Goal: Information Seeking & Learning: Find specific fact

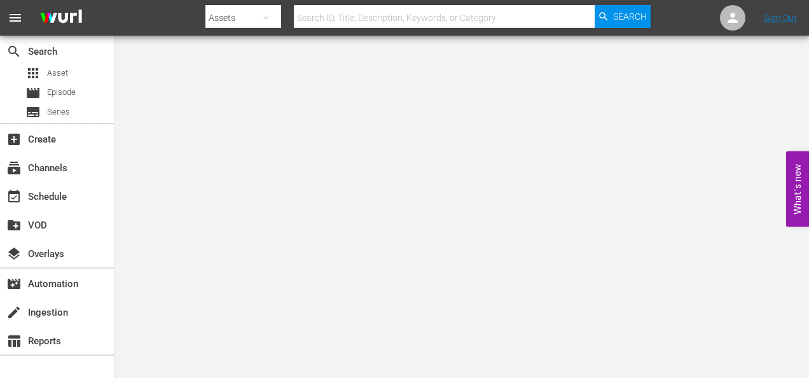
click at [360, 15] on input "text" at bounding box center [444, 18] width 301 height 31
type input "OM5800367"
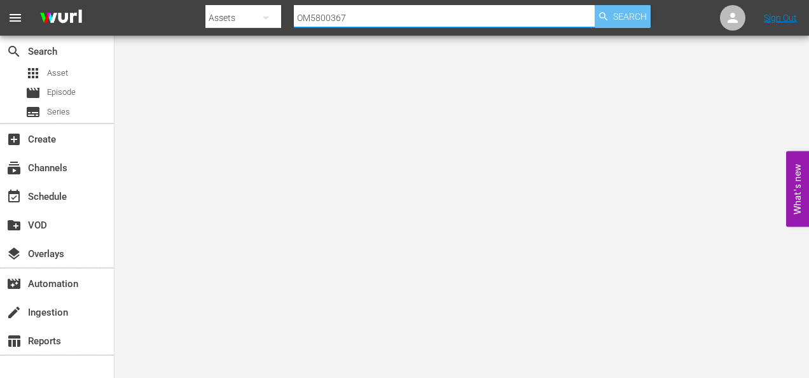
click at [632, 15] on span "Search" at bounding box center [630, 16] width 34 height 23
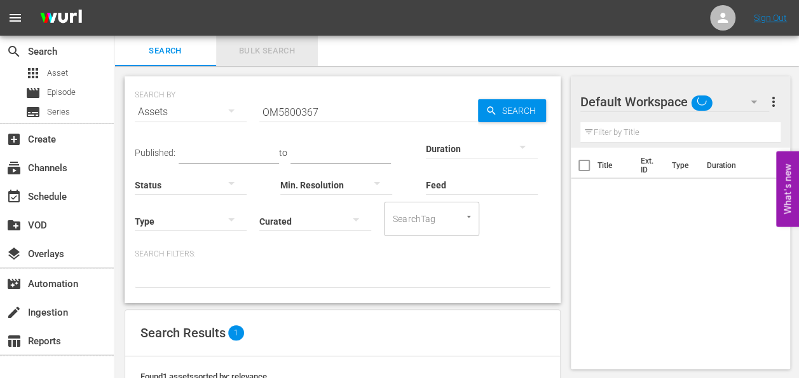
click at [268, 50] on span "Bulk Search" at bounding box center [267, 51] width 86 height 15
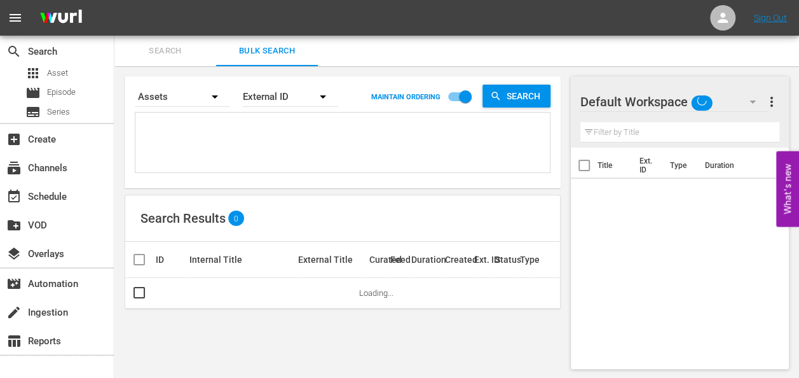
click at [280, 149] on textarea at bounding box center [344, 145] width 411 height 58
paste textarea "OB5800361"
type textarea "OB5800361"
click at [524, 97] on span "Search" at bounding box center [526, 96] width 49 height 23
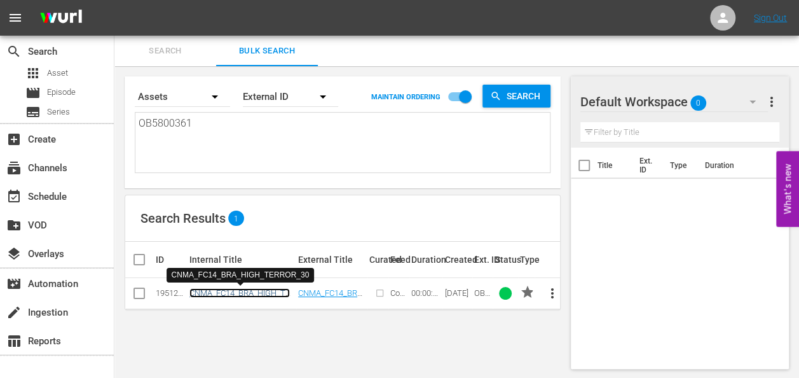
click at [266, 288] on link "CNMA_FC14_BRA_HIGH_TERROR_30" at bounding box center [239, 297] width 100 height 19
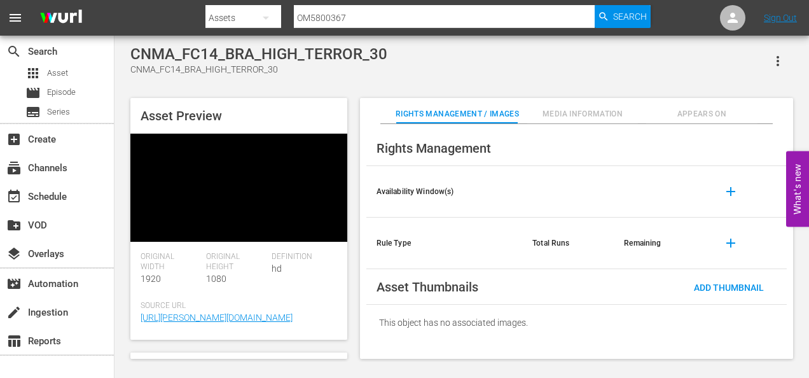
click at [275, 203] on video at bounding box center [238, 188] width 217 height 108
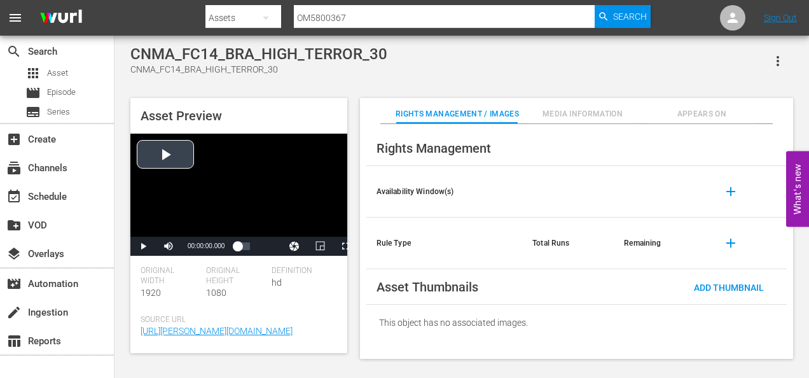
click at [177, 155] on div "Video Player" at bounding box center [238, 185] width 217 height 103
click at [345, 246] on span "Video Player" at bounding box center [345, 246] width 0 height 0
click at [143, 246] on span "Video Player" at bounding box center [143, 246] width 0 height 0
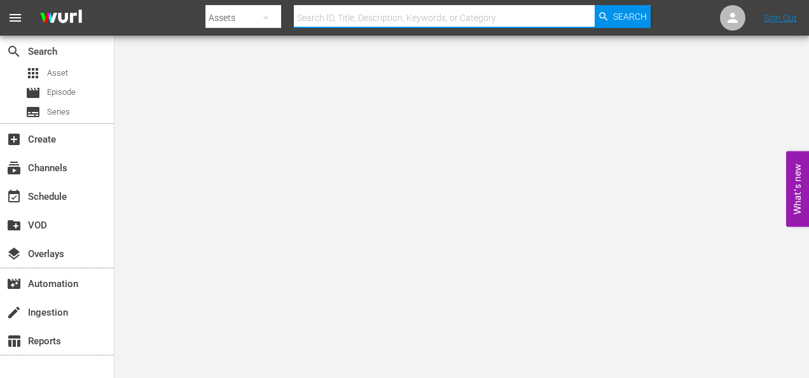
click at [350, 18] on input "text" at bounding box center [444, 18] width 301 height 31
paste input "OB4800969"
type input "OB4800969"
click at [626, 8] on span "Search" at bounding box center [630, 16] width 34 height 23
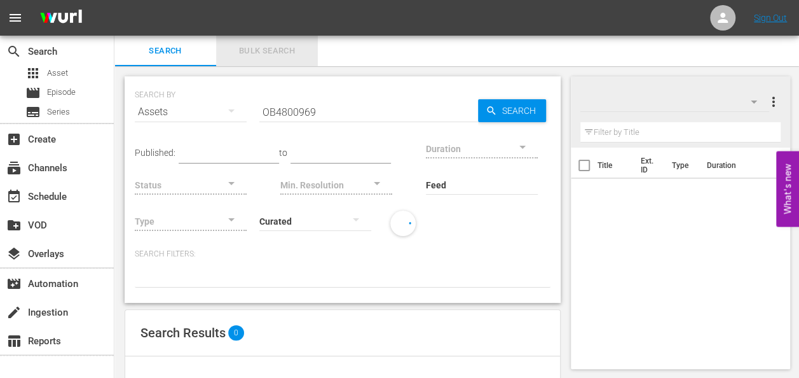
click at [281, 55] on span "Bulk Search" at bounding box center [267, 51] width 86 height 15
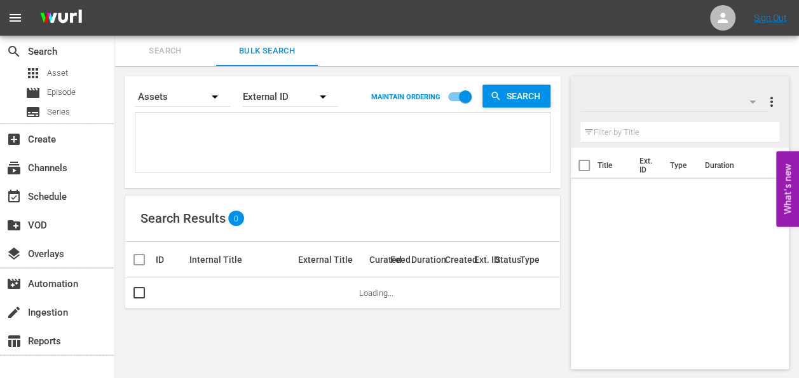
click at [282, 123] on textarea at bounding box center [344, 145] width 411 height 58
paste textarea "OB4800969"
type textarea "OB4800969"
click at [522, 95] on span "Search" at bounding box center [526, 96] width 49 height 23
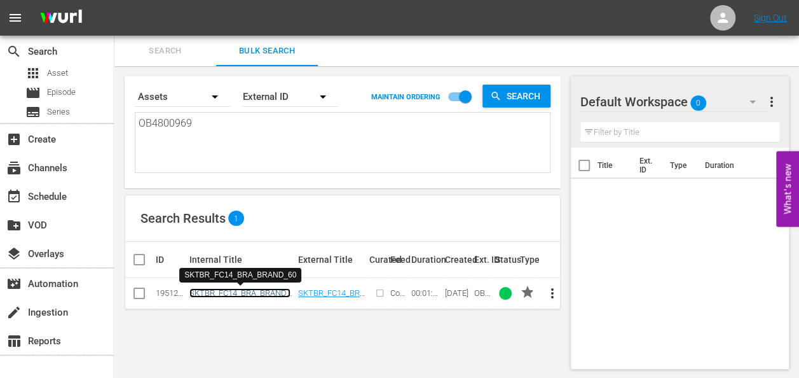
click at [254, 290] on link "SKTBR_FC14_BRA_BRAND_60" at bounding box center [239, 297] width 101 height 19
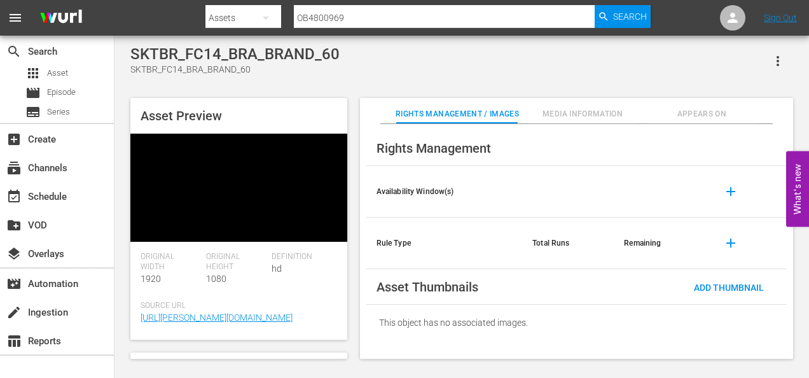
click at [268, 173] on video at bounding box center [238, 188] width 217 height 108
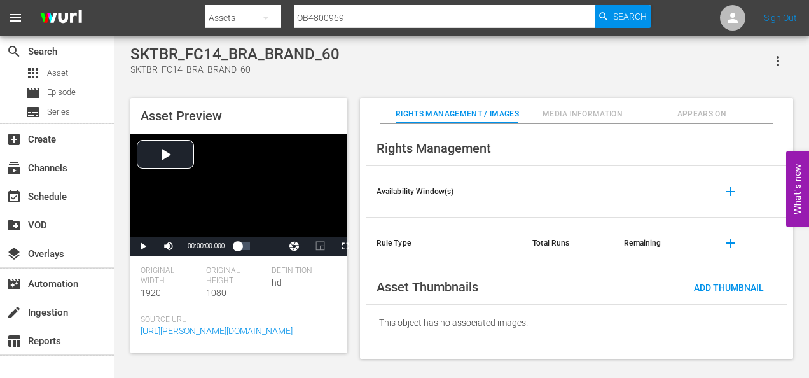
click at [326, 90] on div "SKTBR_FC14_BRA_BRAND_60 SKTBR_FC14_BRA_BRAND_60 Asset Preview Video Player is l…" at bounding box center [461, 198] width 675 height 307
click at [170, 155] on div "Video Player" at bounding box center [238, 185] width 217 height 103
click at [345, 246] on span "Video Player" at bounding box center [345, 246] width 0 height 0
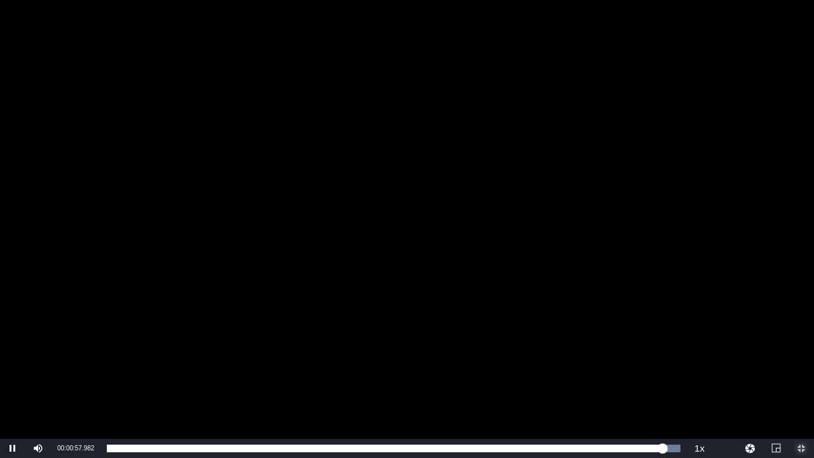
click at [801, 358] on span "Video Player" at bounding box center [801, 448] width 0 height 0
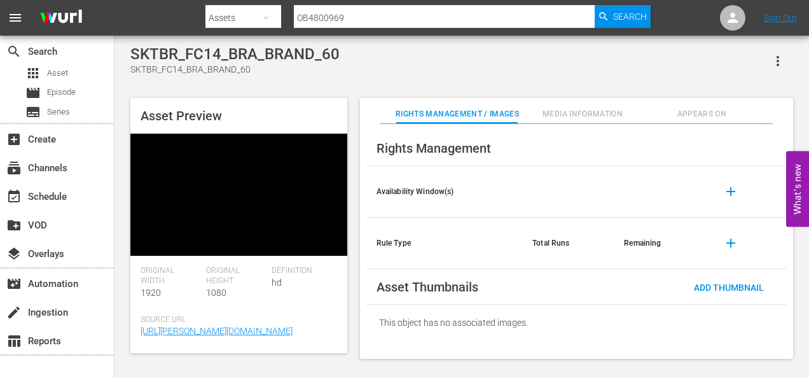
click at [366, 21] on input "OB4800969" at bounding box center [444, 18] width 301 height 31
type input "O"
paste input "OM5800368"
type input "OM5800368"
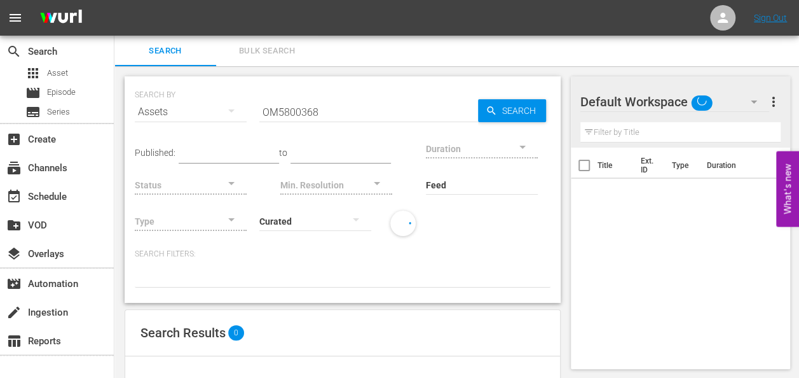
click at [299, 55] on span "Bulk Search" at bounding box center [267, 51] width 86 height 15
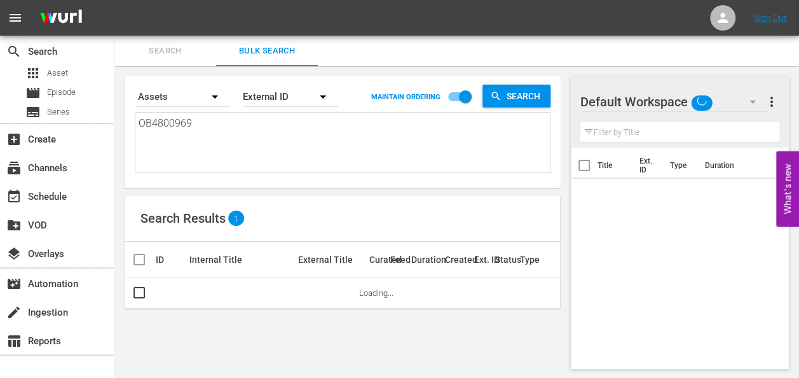
click at [280, 149] on textarea "OB4800969" at bounding box center [344, 145] width 411 height 58
type textarea "OB480096"
type textarea "OB480096\"
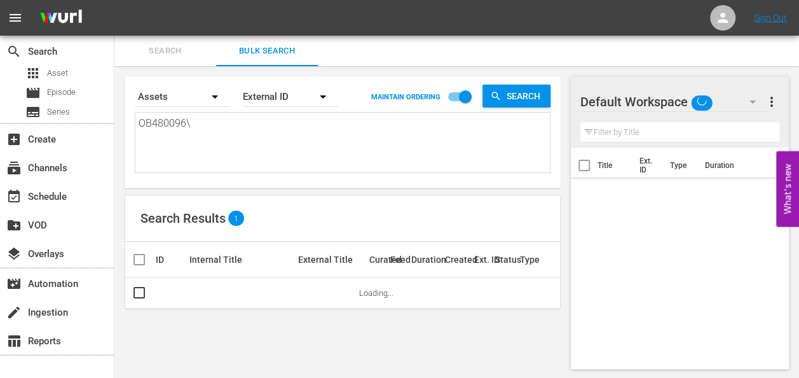
type textarea "OB480096"
type textarea "OB48009"
type textarea "OB4800"
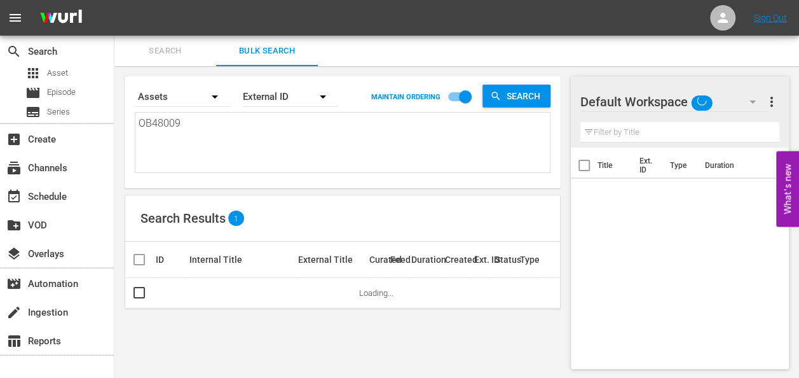
type textarea "OB4800"
type textarea "OB480"
type textarea "OB48"
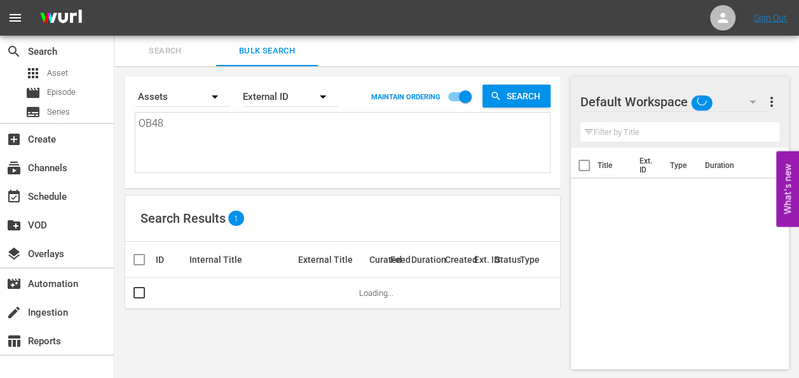
type textarea "OB4"
type textarea "OB"
type textarea "O"
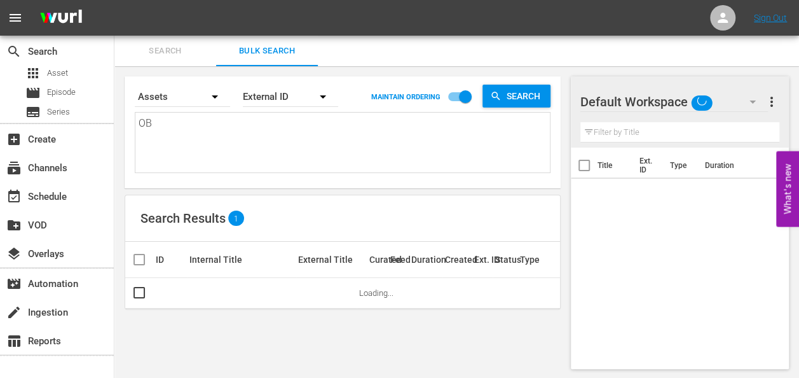
type textarea "O"
paste textarea "OM5800368"
type textarea "OM5800368"
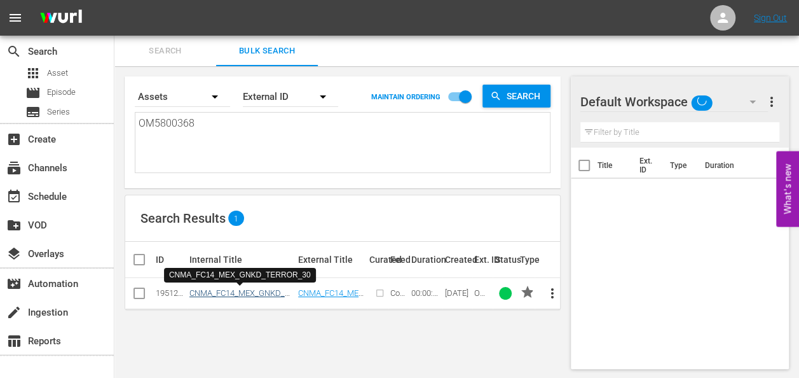
type textarea "OM5800368"
click at [263, 293] on link "CNMA_FC14_MEX_GNKD_TERROR_30" at bounding box center [241, 297] width 105 height 19
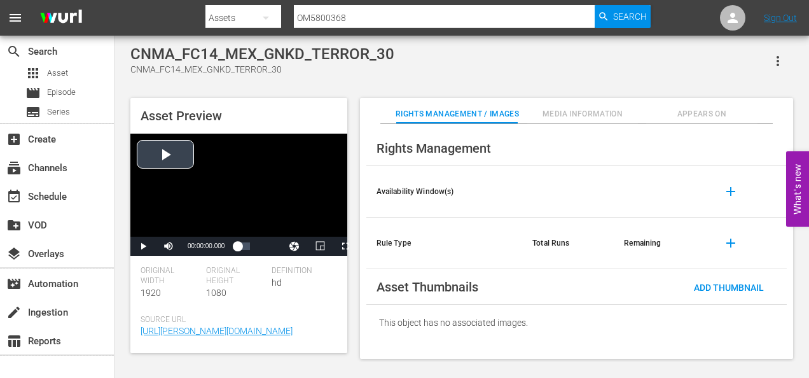
click at [156, 159] on div "Video Player" at bounding box center [238, 185] width 217 height 103
click at [345, 246] on span "Video Player" at bounding box center [345, 246] width 0 height 0
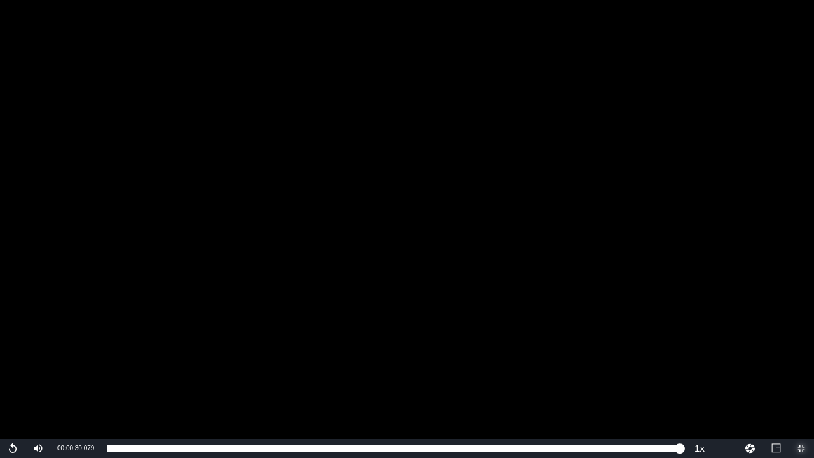
click at [801, 358] on span "Video Player" at bounding box center [801, 448] width 0 height 0
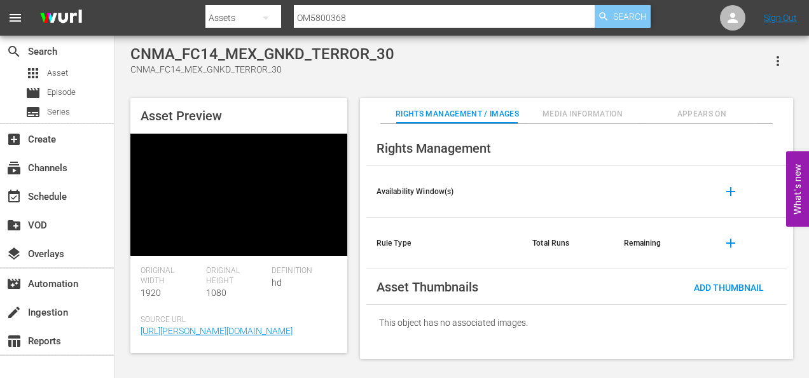
click at [618, 22] on span "Search" at bounding box center [630, 16] width 34 height 23
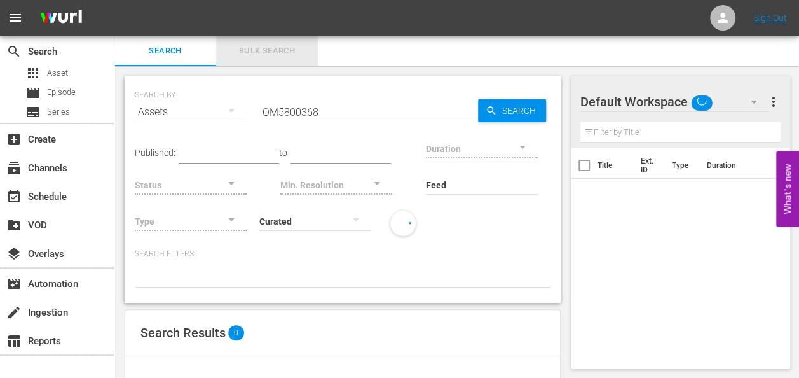
click at [266, 45] on span "Bulk Search" at bounding box center [267, 51] width 86 height 15
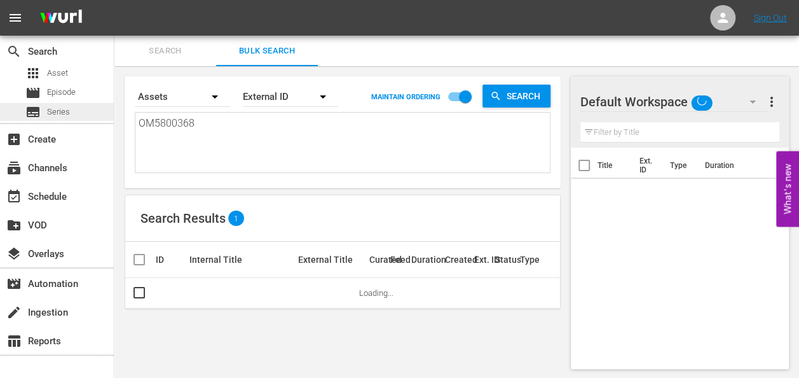
drag, startPoint x: 235, startPoint y: 120, endPoint x: 100, endPoint y: 112, distance: 135.0
click at [114, 0] on div "search Search apps Asset movie Episode subtitles Series add_box Create subscrip…" at bounding box center [456, 0] width 685 height 0
paste textarea "OU2800552"
type textarea "OU2800552"
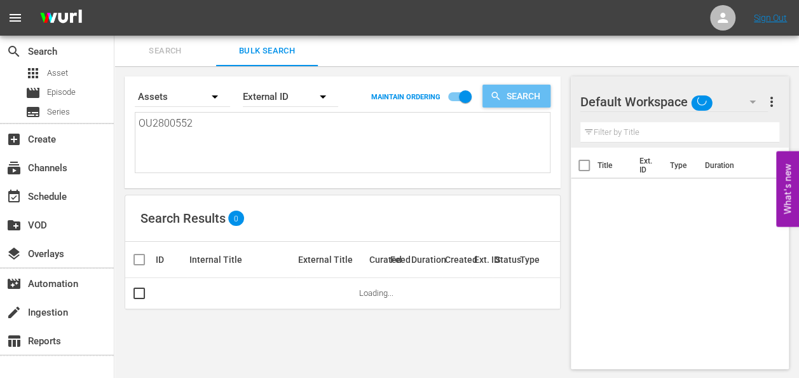
click at [518, 90] on span "Search" at bounding box center [526, 96] width 49 height 23
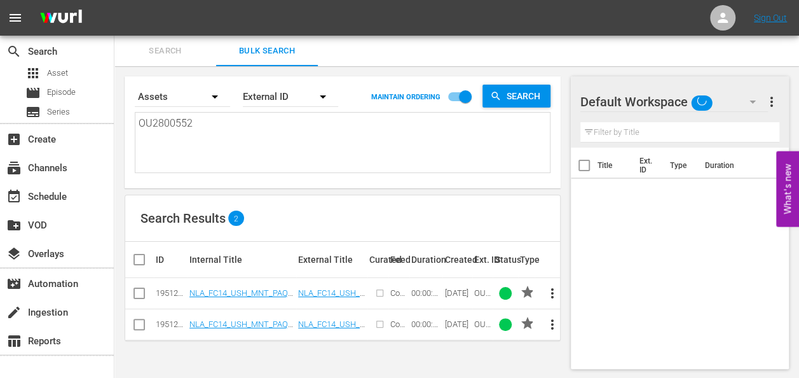
scroll to position [1, 0]
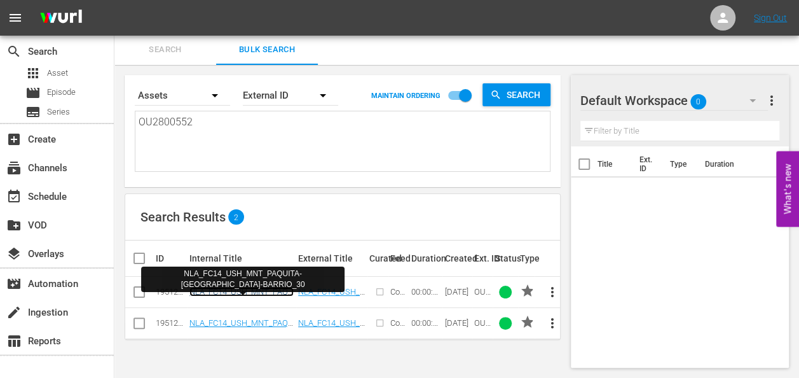
click at [265, 289] on link "NLA_FC14_USH_MNT_PAQUITA-[GEOGRAPHIC_DATA]-BARRIO_30" at bounding box center [241, 301] width 104 height 29
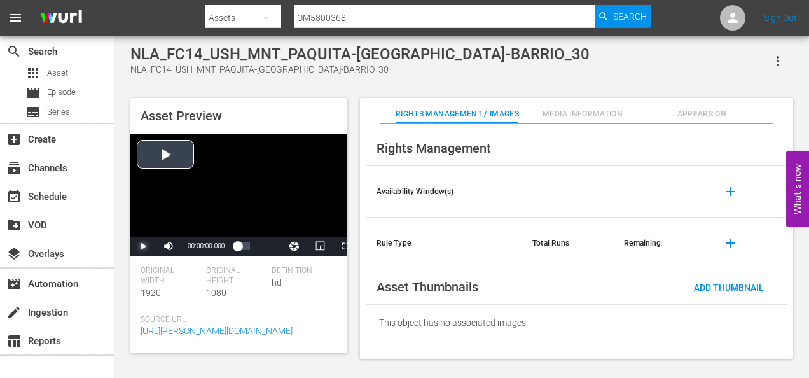
click at [143, 246] on span "Video Player" at bounding box center [143, 246] width 0 height 0
click at [345, 246] on span "Video Player" at bounding box center [345, 246] width 0 height 0
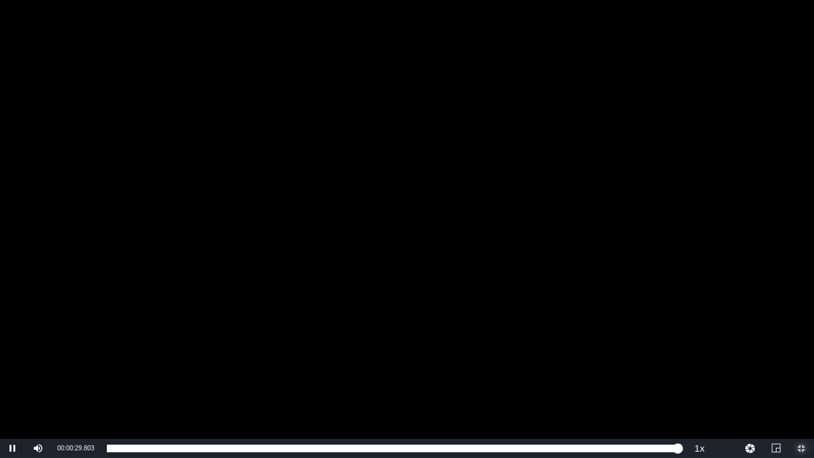
click at [801, 358] on span "Video Player" at bounding box center [801, 448] width 0 height 0
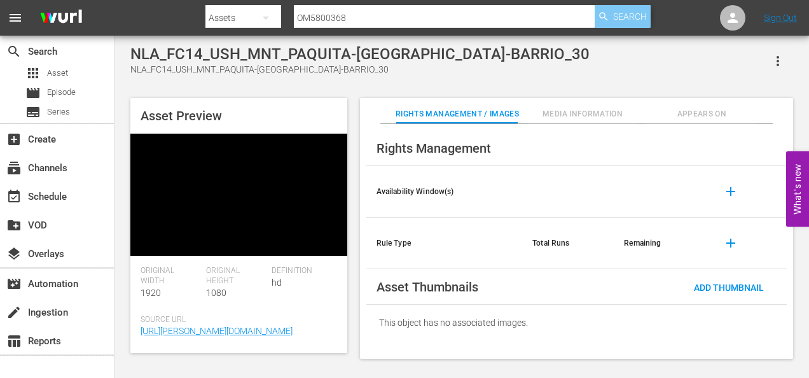
click at [615, 21] on span "Search" at bounding box center [630, 16] width 34 height 23
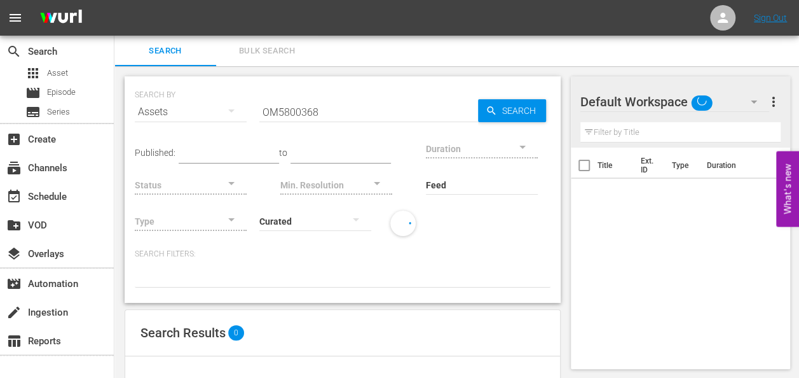
click at [281, 58] on button "Bulk Search" at bounding box center [267, 51] width 102 height 31
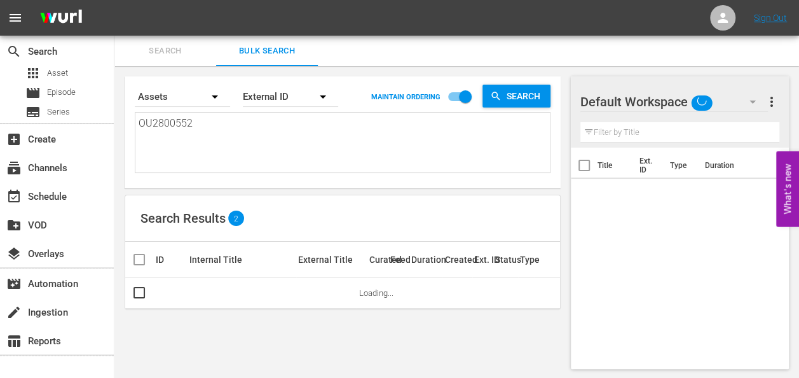
drag, startPoint x: 319, startPoint y: 139, endPoint x: 119, endPoint y: 106, distance: 203.0
click at [119, 106] on div "Search By Assets Order By External ID MAINTAIN ORDERING Search OU2800552 OU2800…" at bounding box center [342, 222] width 457 height 313
paste textarea "OU2800553"
type textarea "OU2800553"
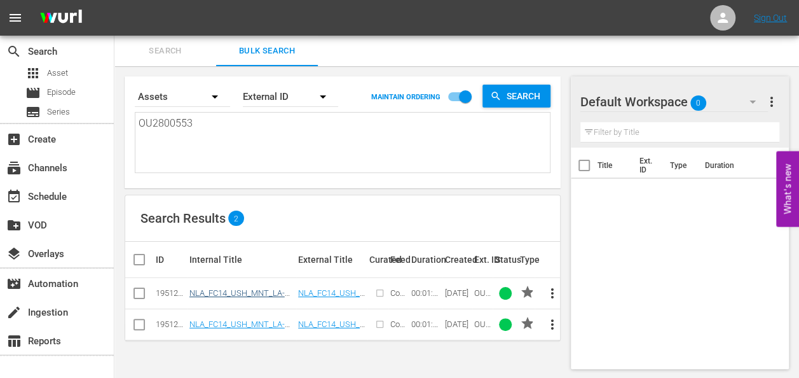
type textarea "OU2800553"
click at [255, 289] on link "NLA_FC14_USH_MNT_LA-GUZMAN_60" at bounding box center [236, 297] width 95 height 19
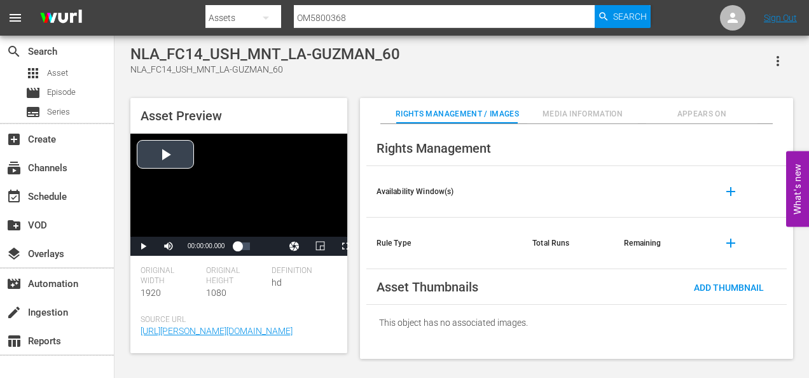
click at [175, 159] on div "Video Player" at bounding box center [238, 185] width 217 height 103
click at [345, 246] on span "Video Player" at bounding box center [345, 246] width 0 height 0
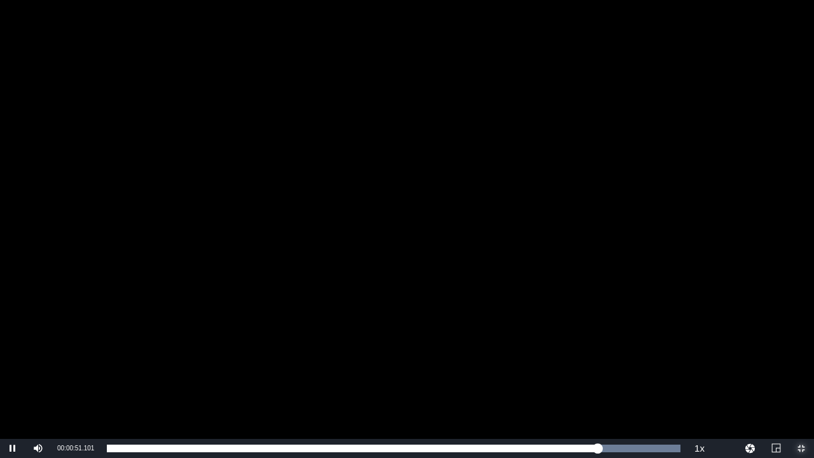
click at [801, 358] on span "Video Player" at bounding box center [801, 448] width 0 height 0
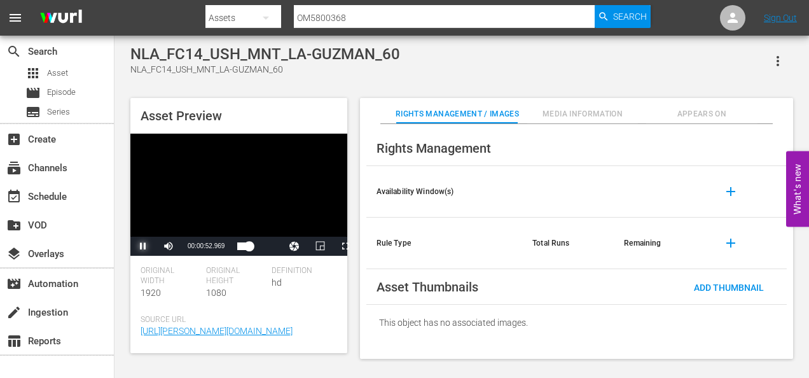
click at [143, 246] on span "Video Player" at bounding box center [143, 246] width 0 height 0
